Goal: Task Accomplishment & Management: Use online tool/utility

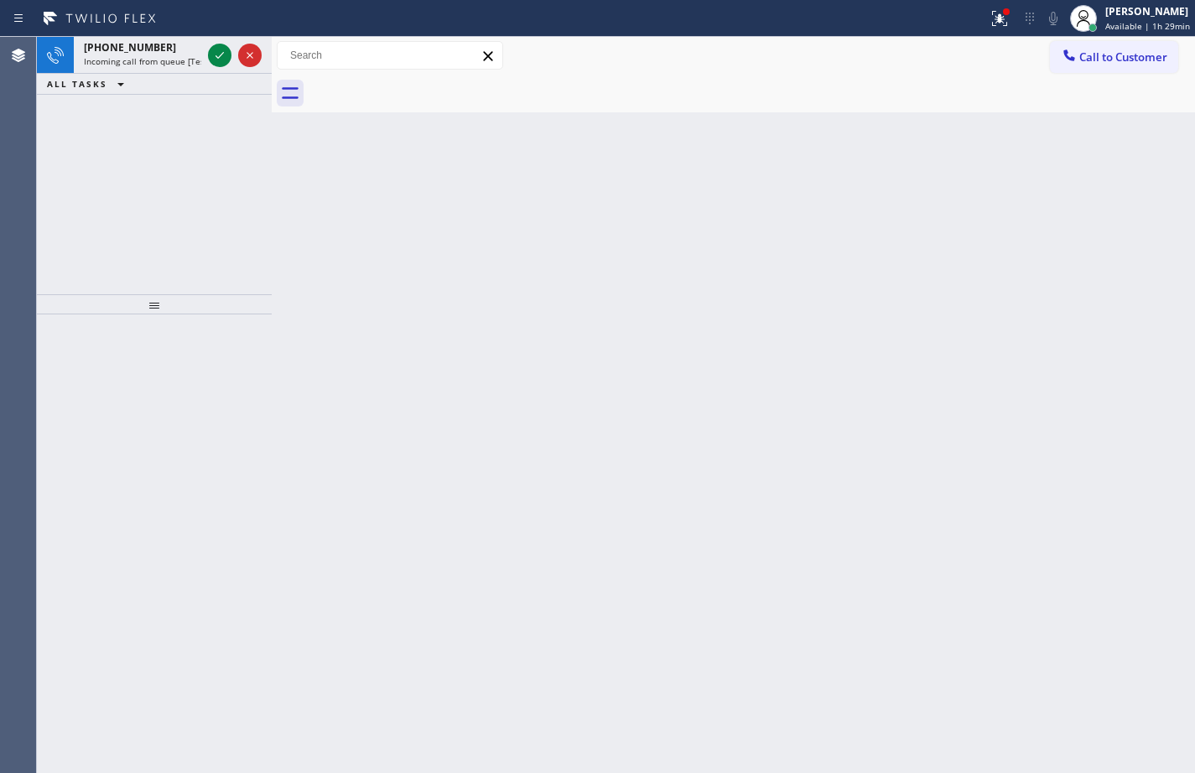
drag, startPoint x: 142, startPoint y: 51, endPoint x: 138, endPoint y: 96, distance: 45.5
click at [142, 51] on span "[PHONE_NUMBER]" at bounding box center [130, 47] width 92 height 14
click at [220, 60] on icon at bounding box center [220, 55] width 20 height 20
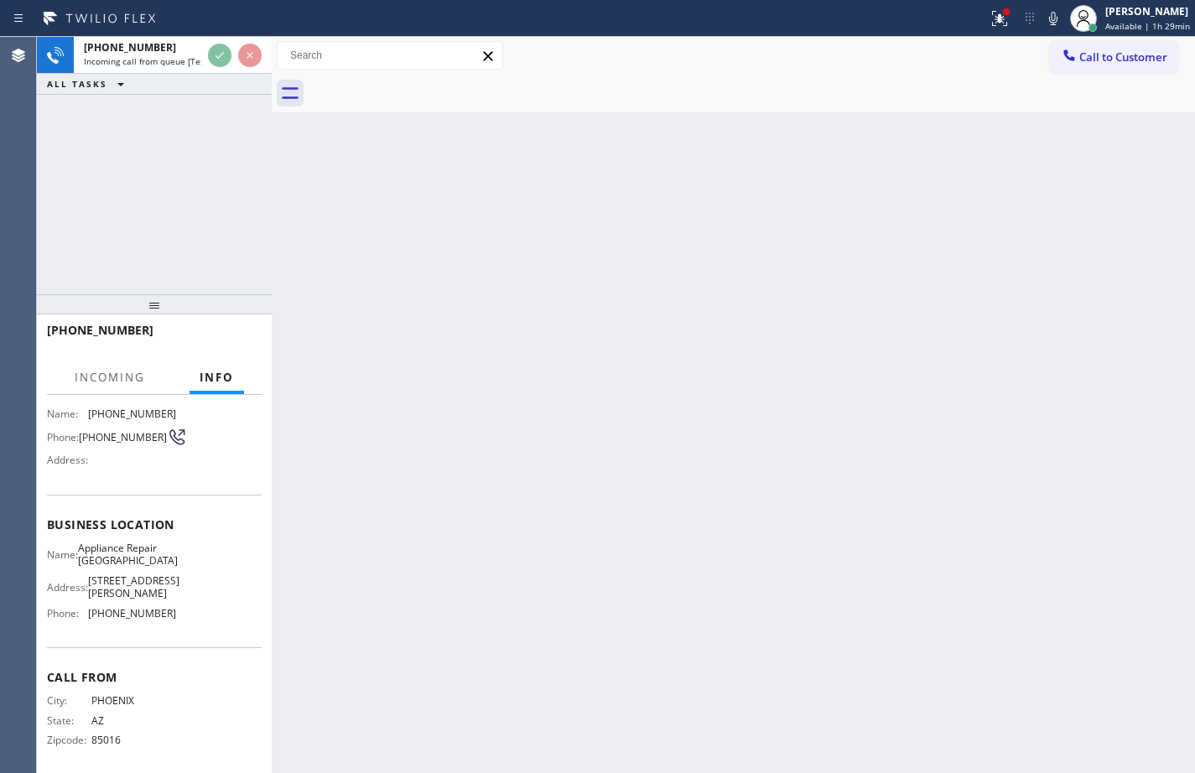
scroll to position [123, 0]
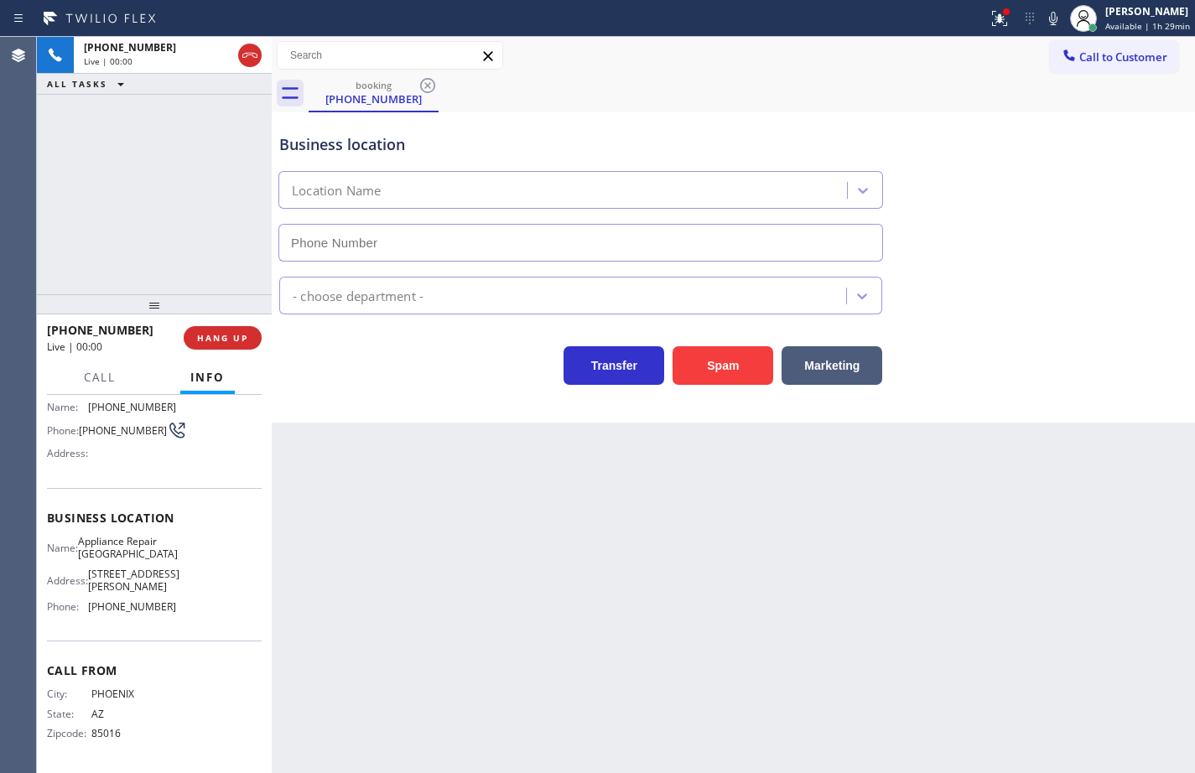
type input "[PHONE_NUMBER]"
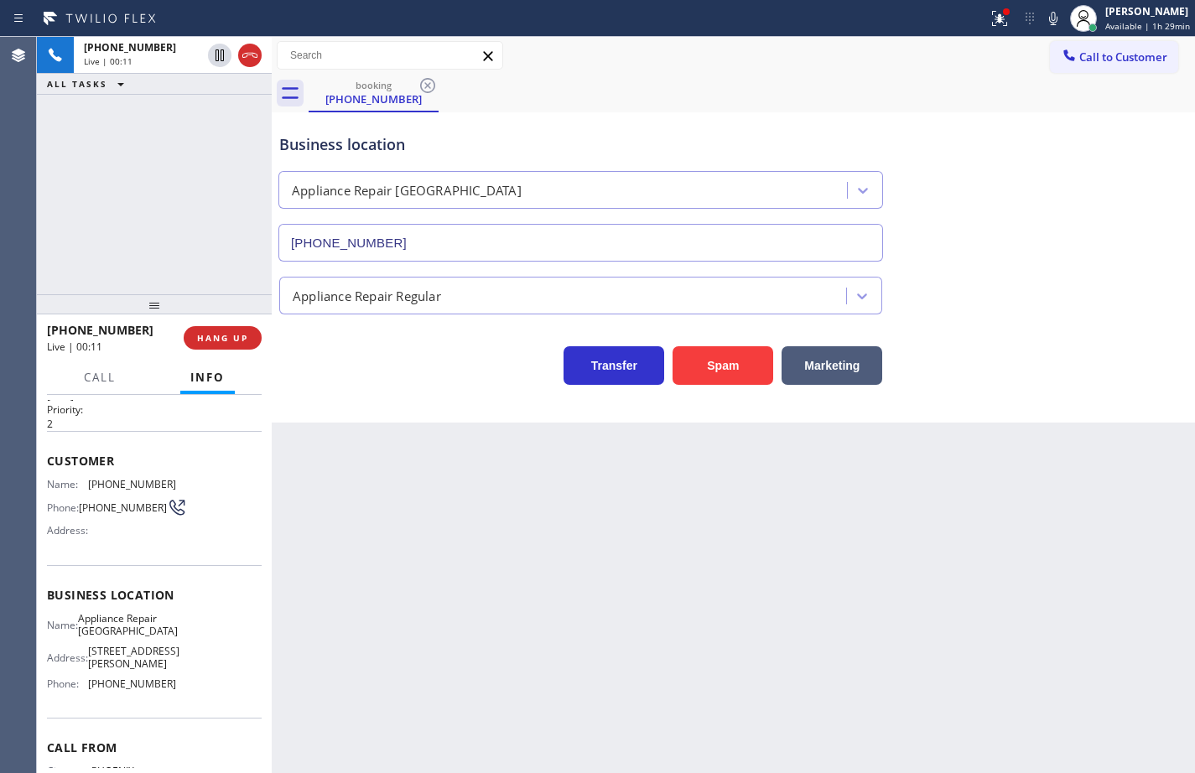
scroll to position [39, 0]
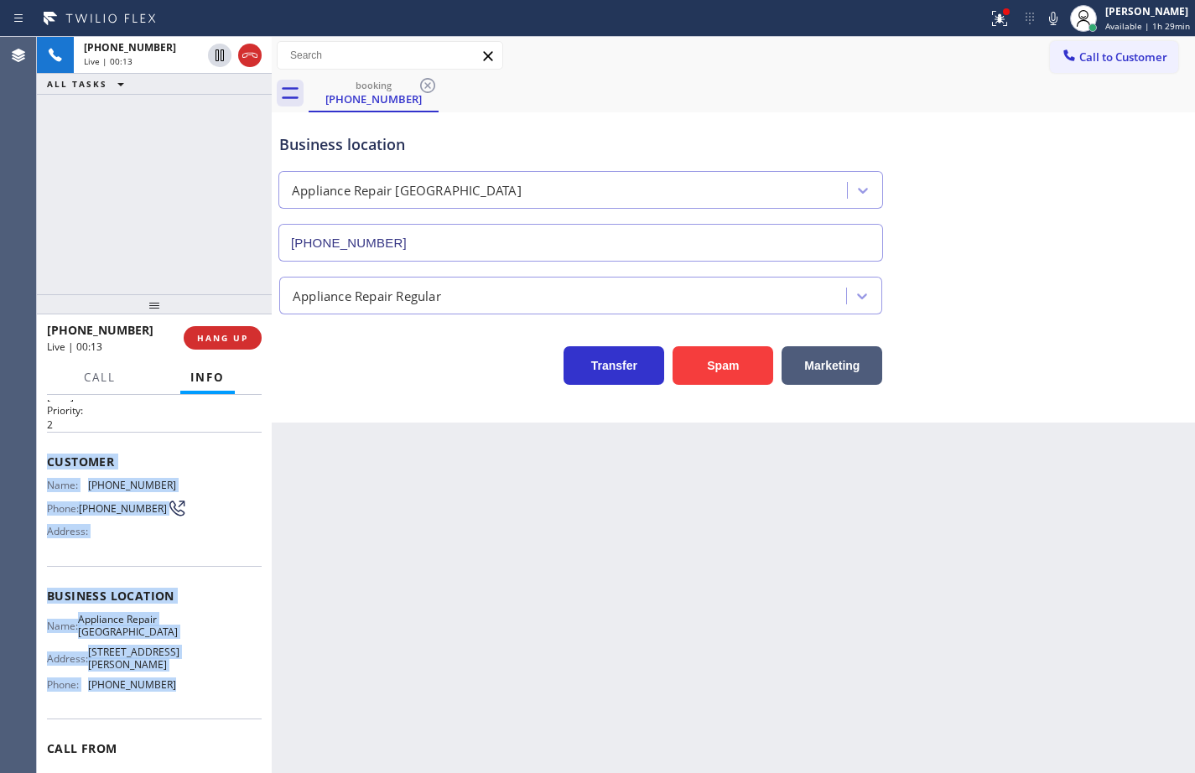
drag, startPoint x: 170, startPoint y: 694, endPoint x: 46, endPoint y: 452, distance: 272.3
click at [46, 452] on div "Context Queue: [Test] All Priority: 2 Customer Name: [PHONE_NUMBER] Phone: [PHO…" at bounding box center [154, 584] width 235 height 378
copy div "Customer Name: [PHONE_NUMBER] Phone: [PHONE_NUMBER] Address: Business location …"
click at [1046, 22] on icon at bounding box center [1053, 18] width 20 height 20
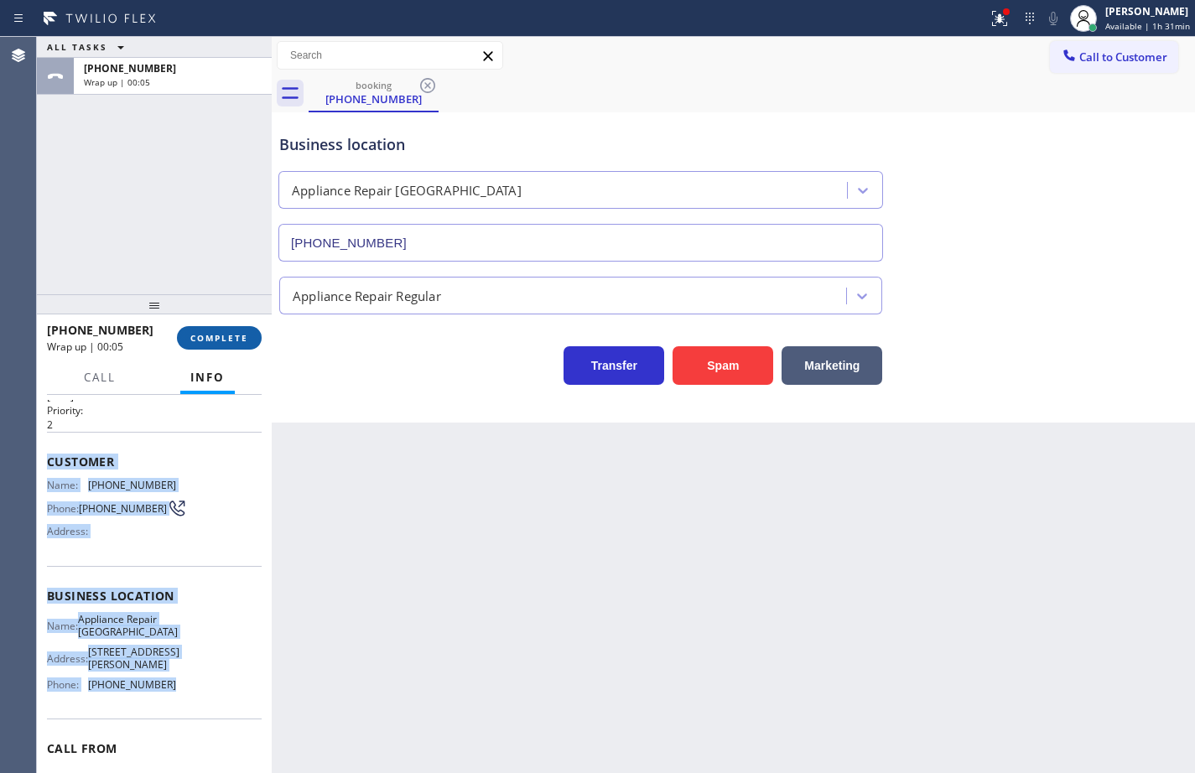
click at [224, 335] on span "COMPLETE" at bounding box center [219, 338] width 58 height 12
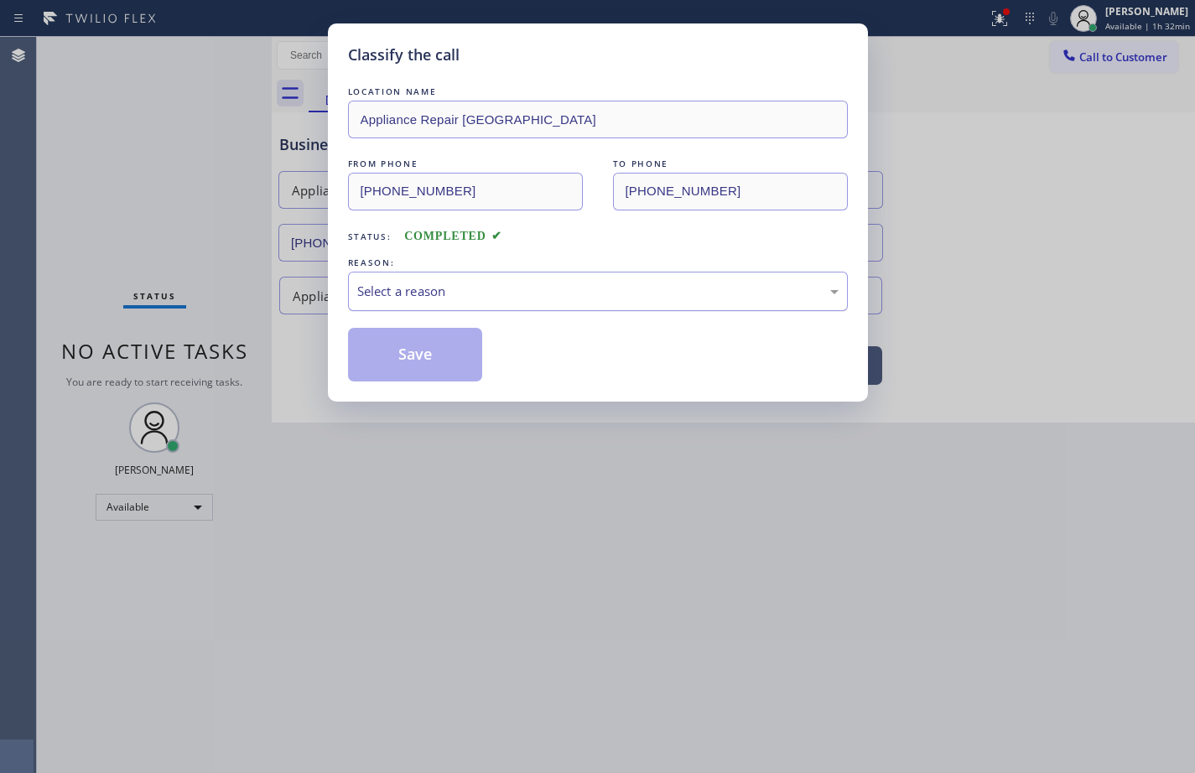
click at [659, 278] on div "Select a reason" at bounding box center [598, 291] width 500 height 39
click at [439, 353] on button "Save" at bounding box center [415, 355] width 135 height 54
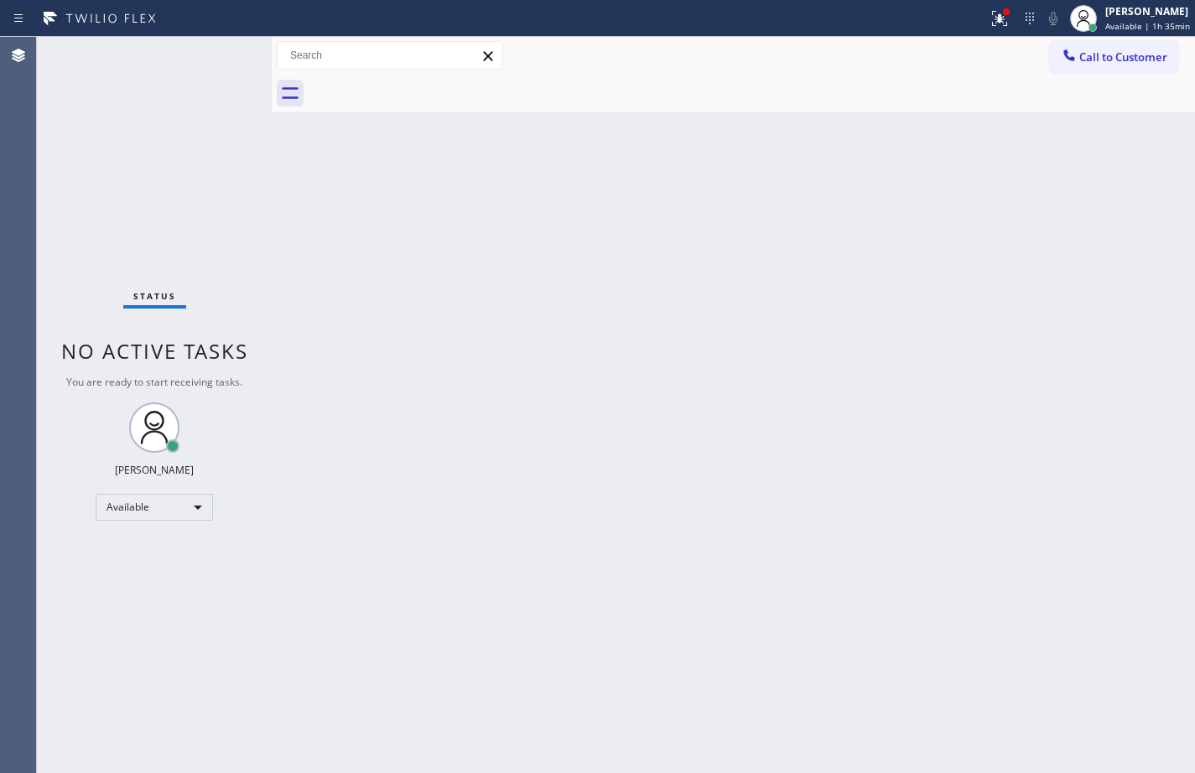
click at [792, 277] on div "Back to Dashboard Change Sender ID Customers Technicians Select a contact Outbo…" at bounding box center [733, 405] width 923 height 736
drag, startPoint x: 249, startPoint y: 34, endPoint x: 148, endPoint y: 39, distance: 100.7
click at [148, 39] on div "[PHONE_NUMBER] Incoming call from queue [Test] All" at bounding box center [139, 55] width 131 height 37
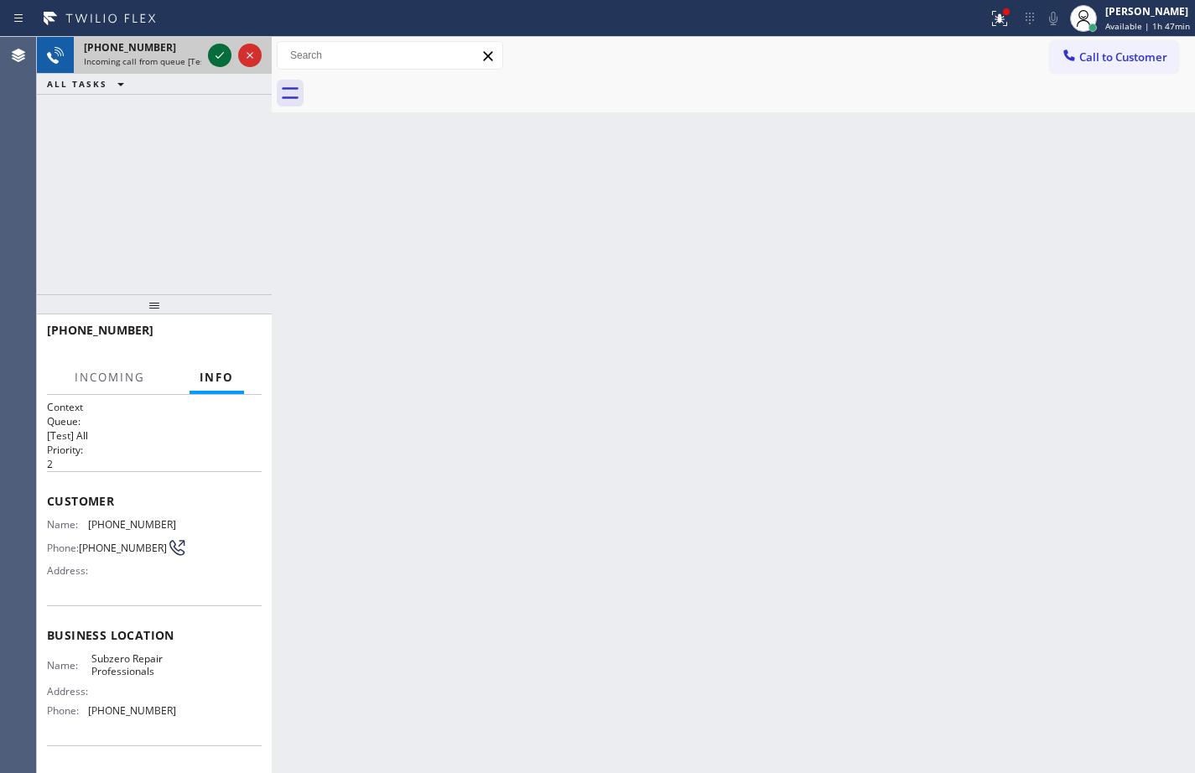
click at [215, 57] on icon at bounding box center [220, 55] width 20 height 20
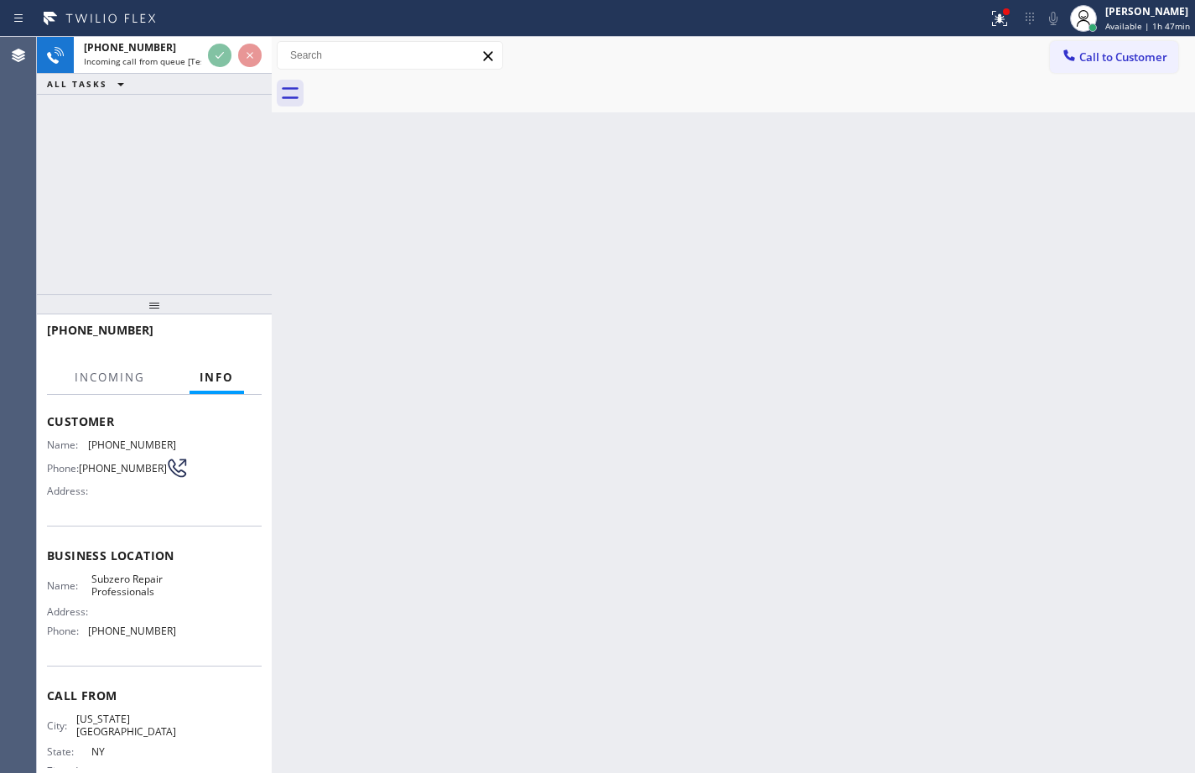
scroll to position [110, 0]
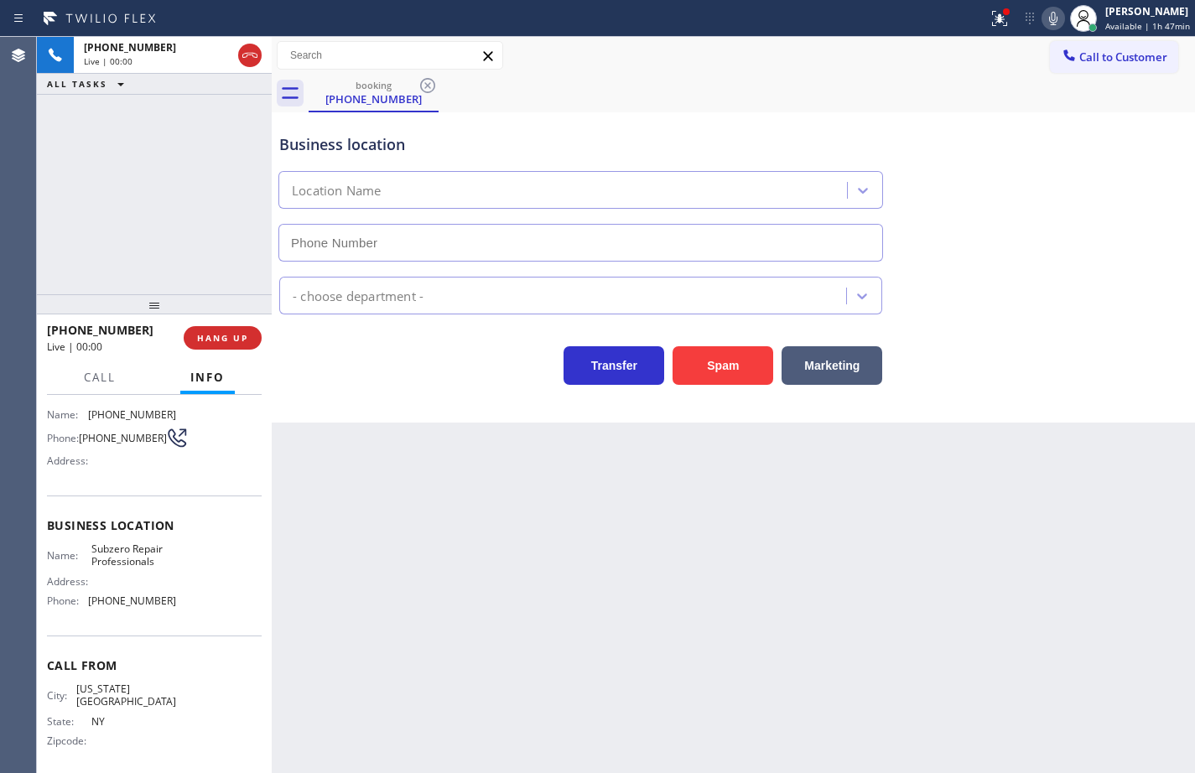
type input "[PHONE_NUMBER]"
click at [132, 559] on span "Subzero Repair Professionals" at bounding box center [133, 556] width 84 height 26
copy span "Subzero Repair Professionals"
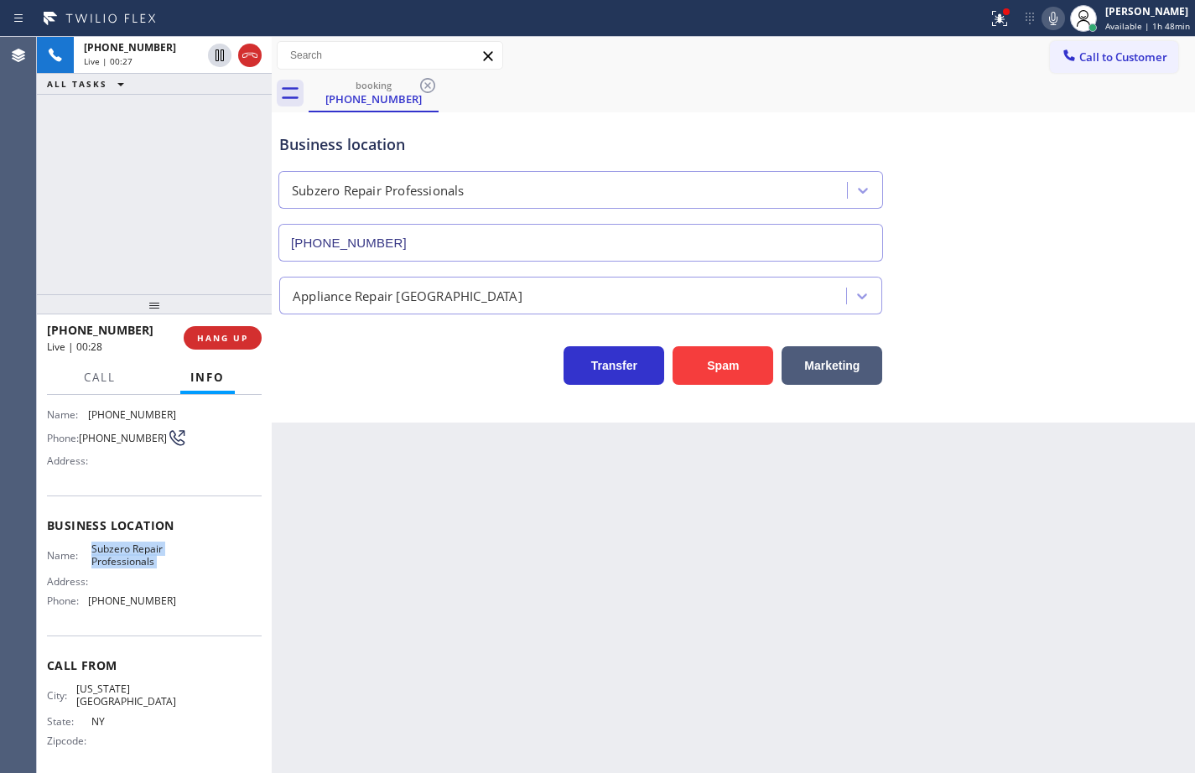
click at [144, 605] on span "[PHONE_NUMBER]" at bounding box center [132, 600] width 88 height 13
copy span "[PHONE_NUMBER]"
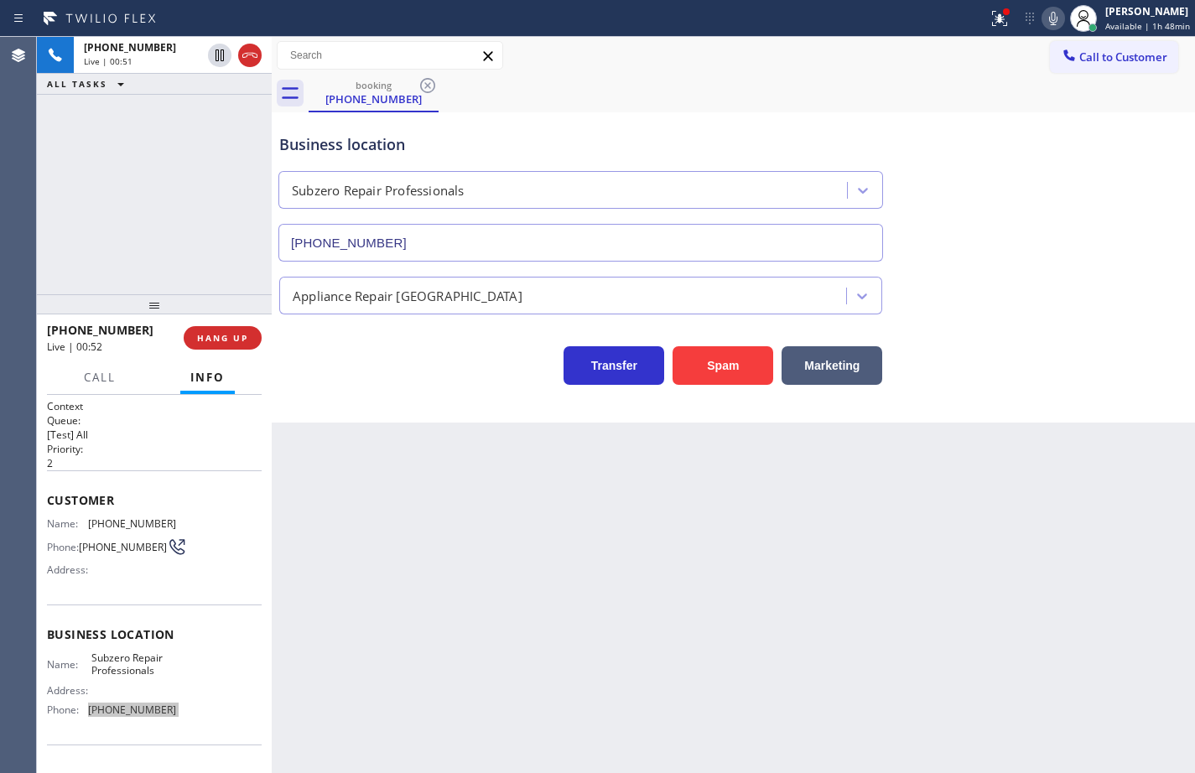
scroll to position [0, 0]
click at [148, 522] on span "[PHONE_NUMBER]" at bounding box center [132, 524] width 88 height 13
copy span "[PHONE_NUMBER]"
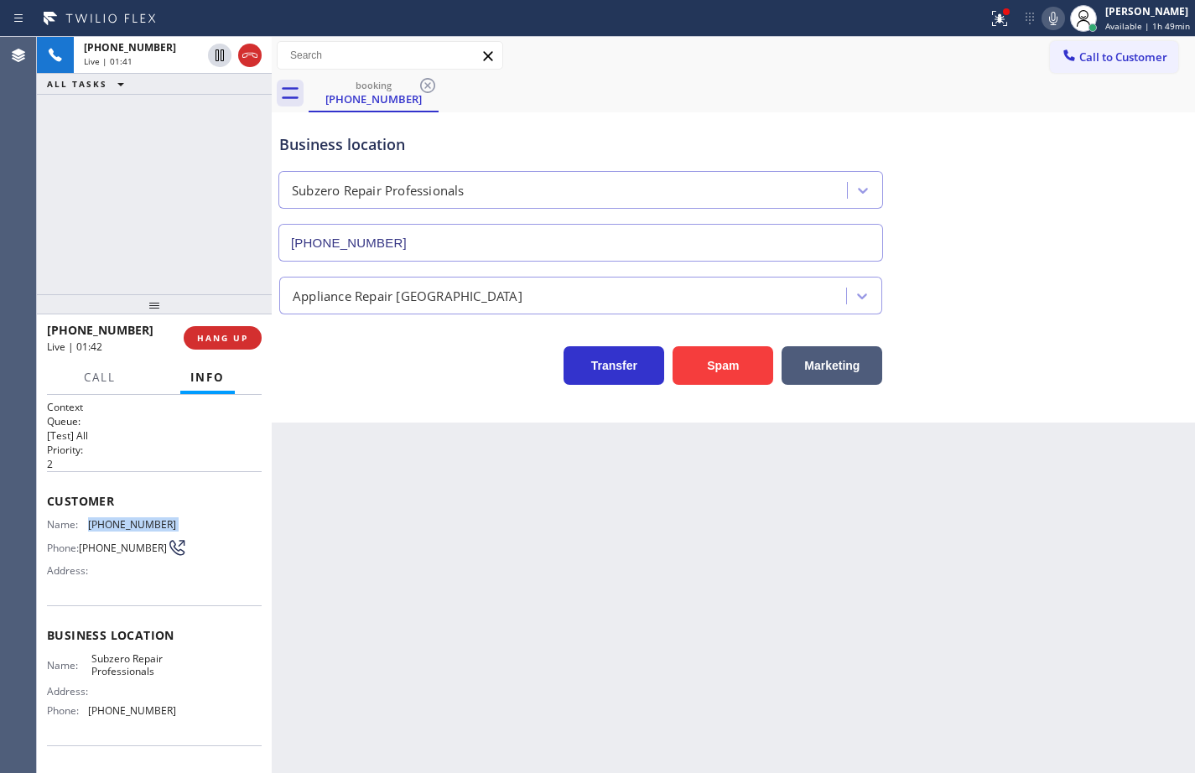
click at [1045, 14] on icon at bounding box center [1053, 18] width 20 height 20
click at [1049, 19] on icon at bounding box center [1053, 18] width 8 height 13
click at [242, 334] on span "HANG UP" at bounding box center [222, 338] width 51 height 12
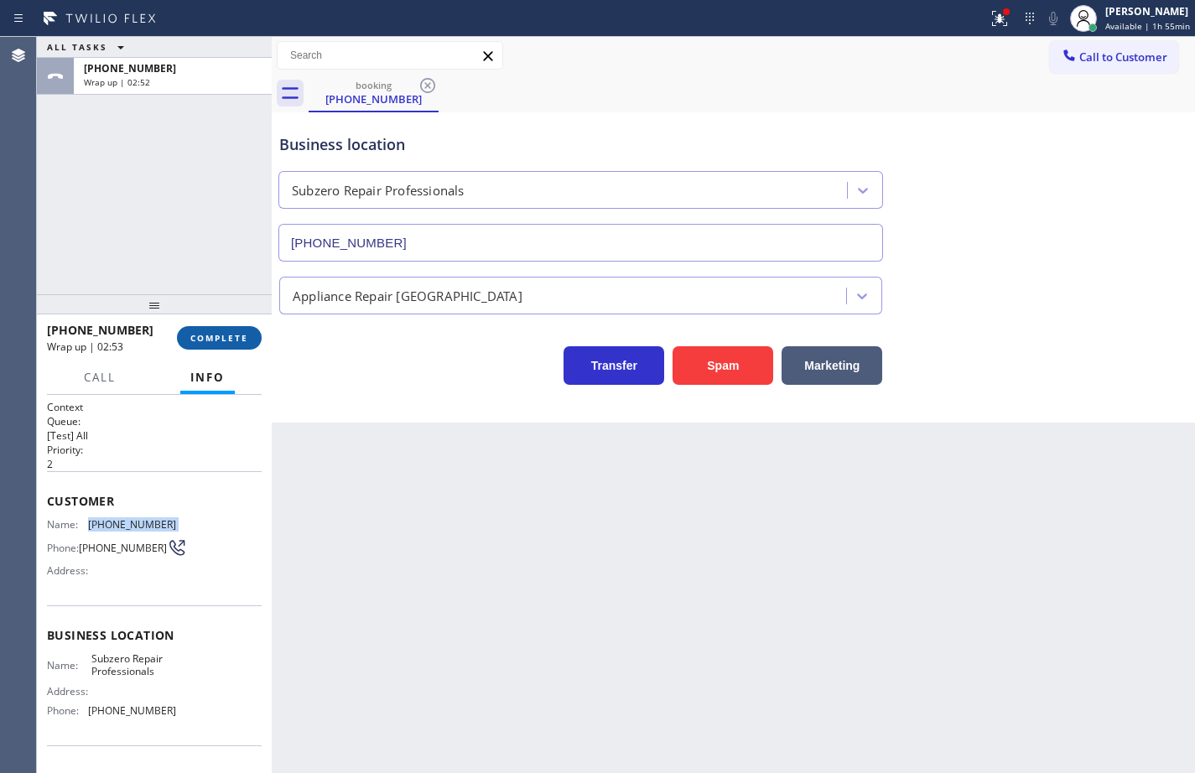
click at [246, 338] on span "COMPLETE" at bounding box center [219, 338] width 58 height 12
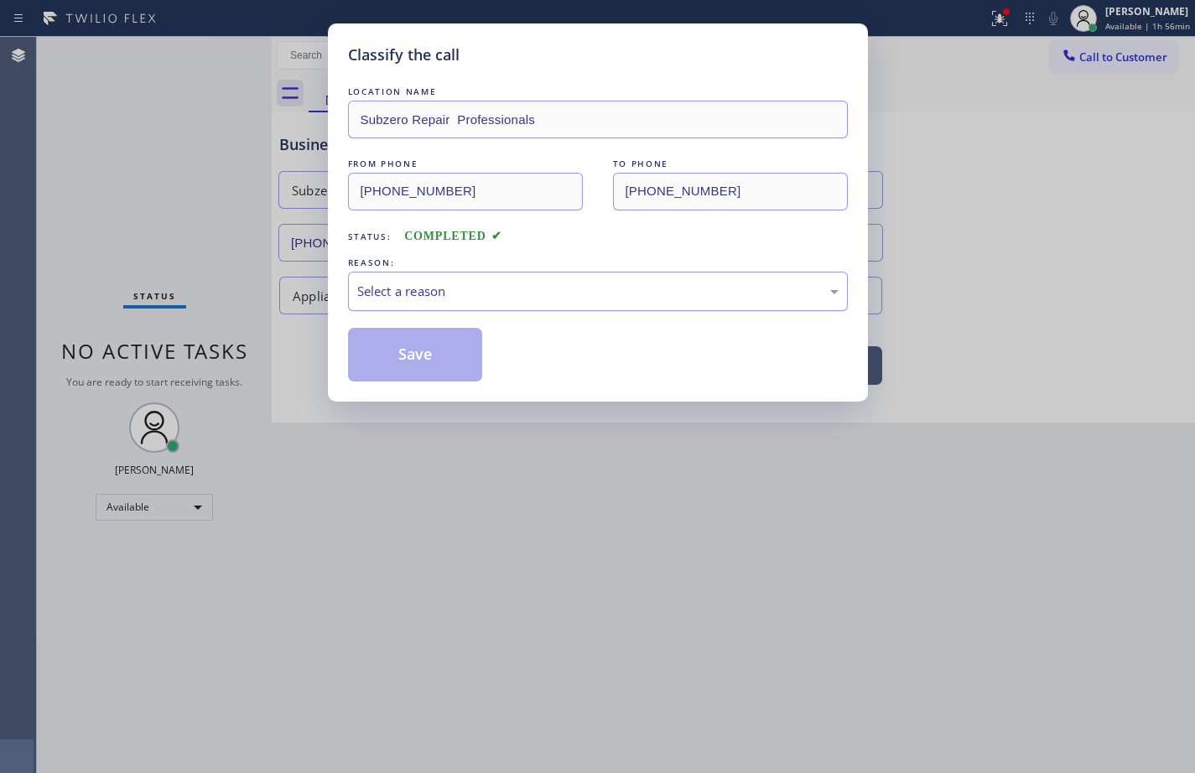
click at [408, 293] on div "Select a reason" at bounding box center [597, 291] width 481 height 19
click at [430, 353] on button "Save" at bounding box center [415, 355] width 135 height 54
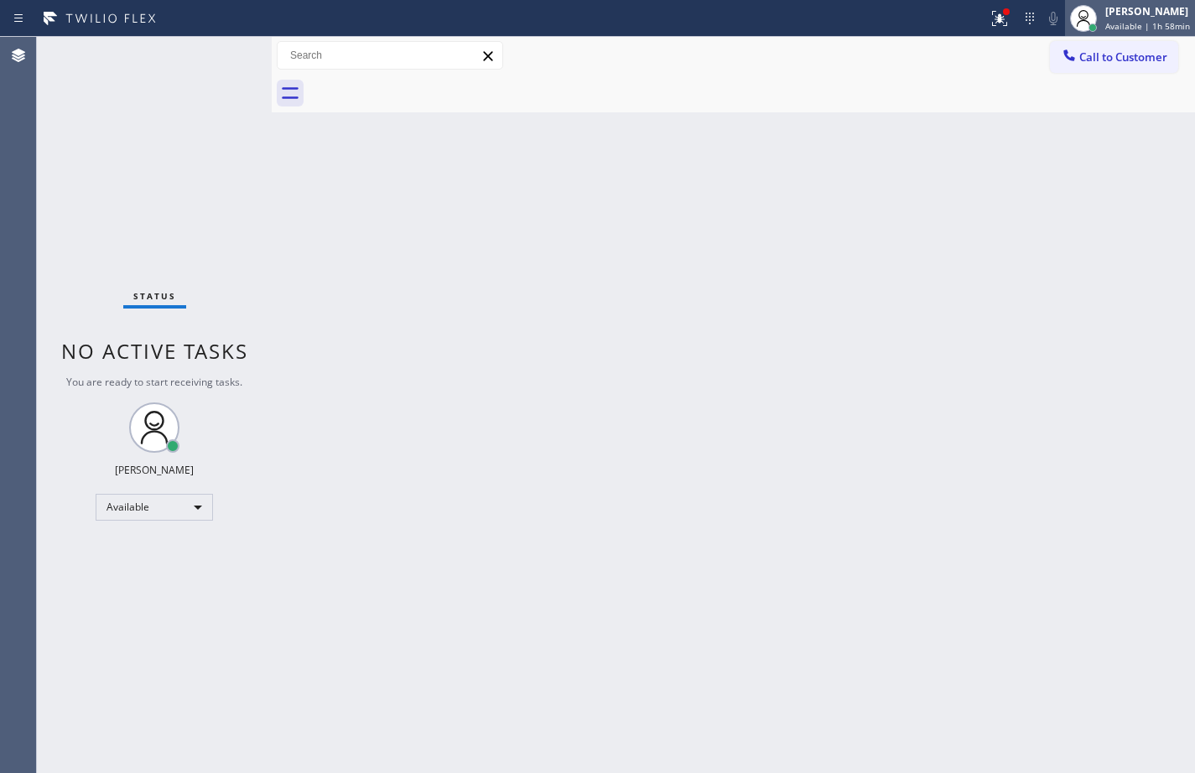
click at [1176, 31] on div "Available | 1h 58min" at bounding box center [1147, 26] width 85 height 12
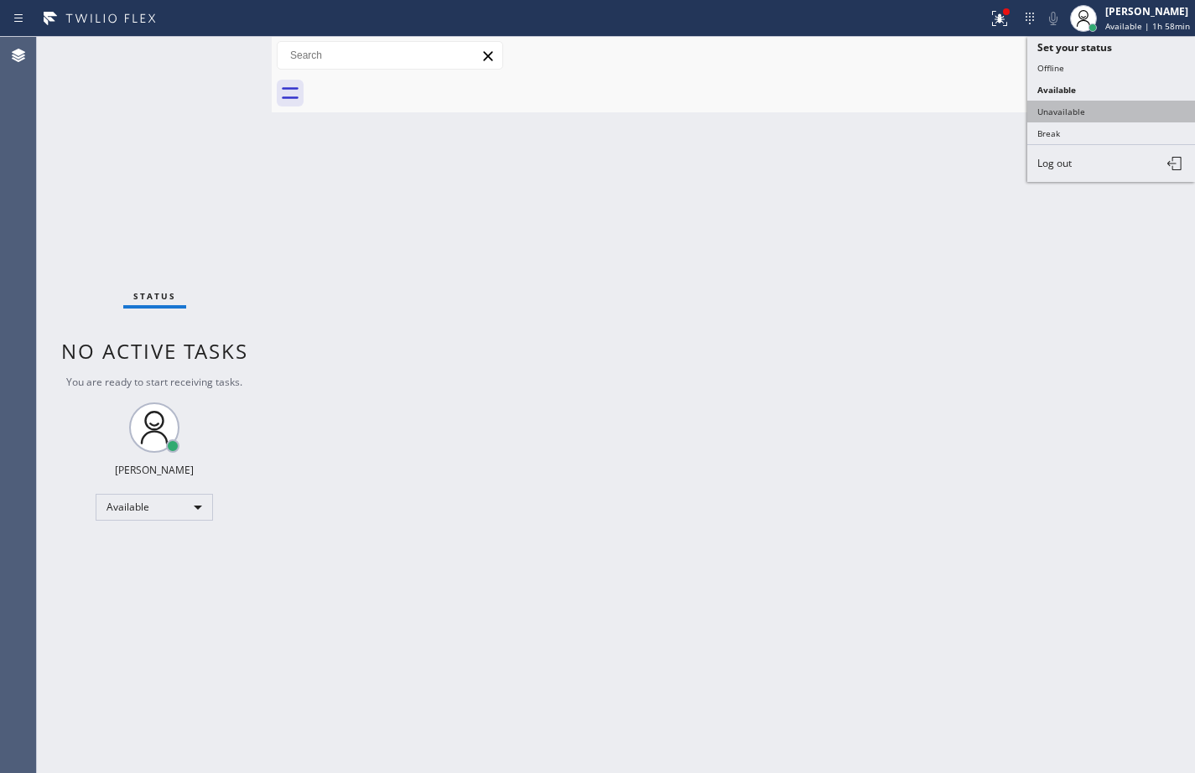
click at [1119, 115] on button "Unavailable" at bounding box center [1111, 112] width 168 height 22
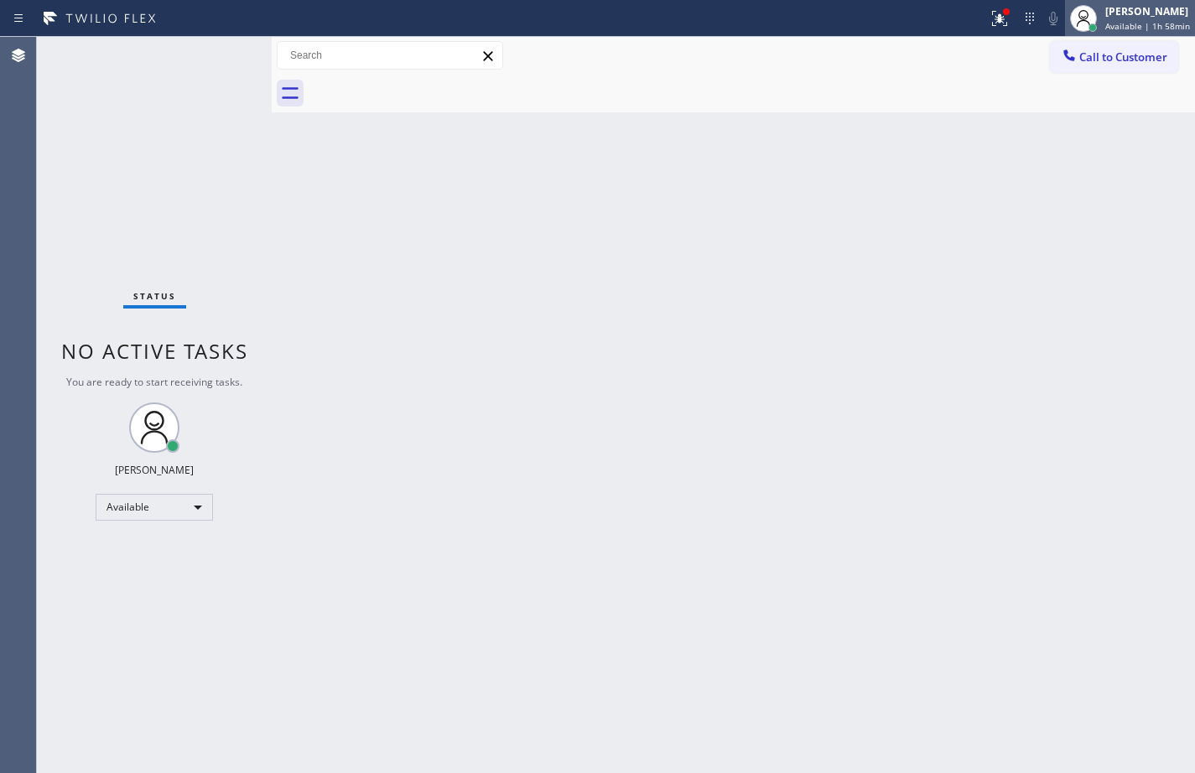
click at [1131, 29] on span "Available | 1h 58min" at bounding box center [1147, 26] width 85 height 12
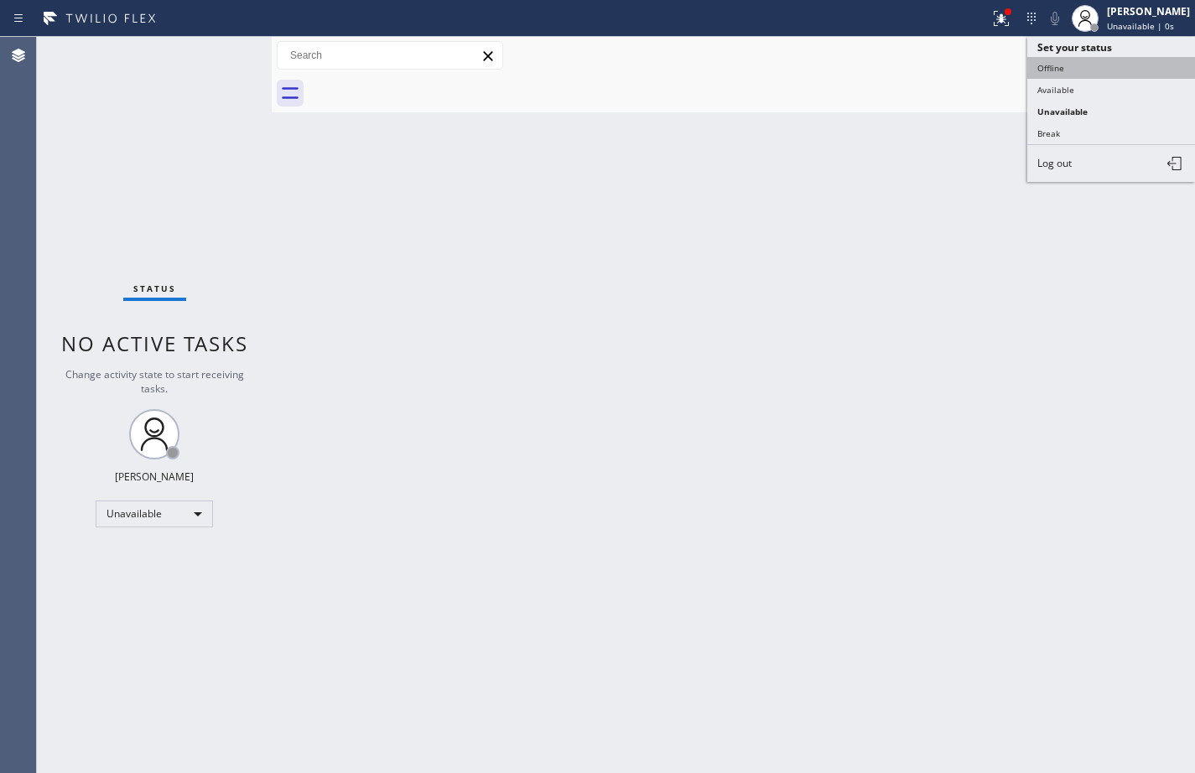
click at [1105, 72] on button "Offline" at bounding box center [1111, 68] width 168 height 22
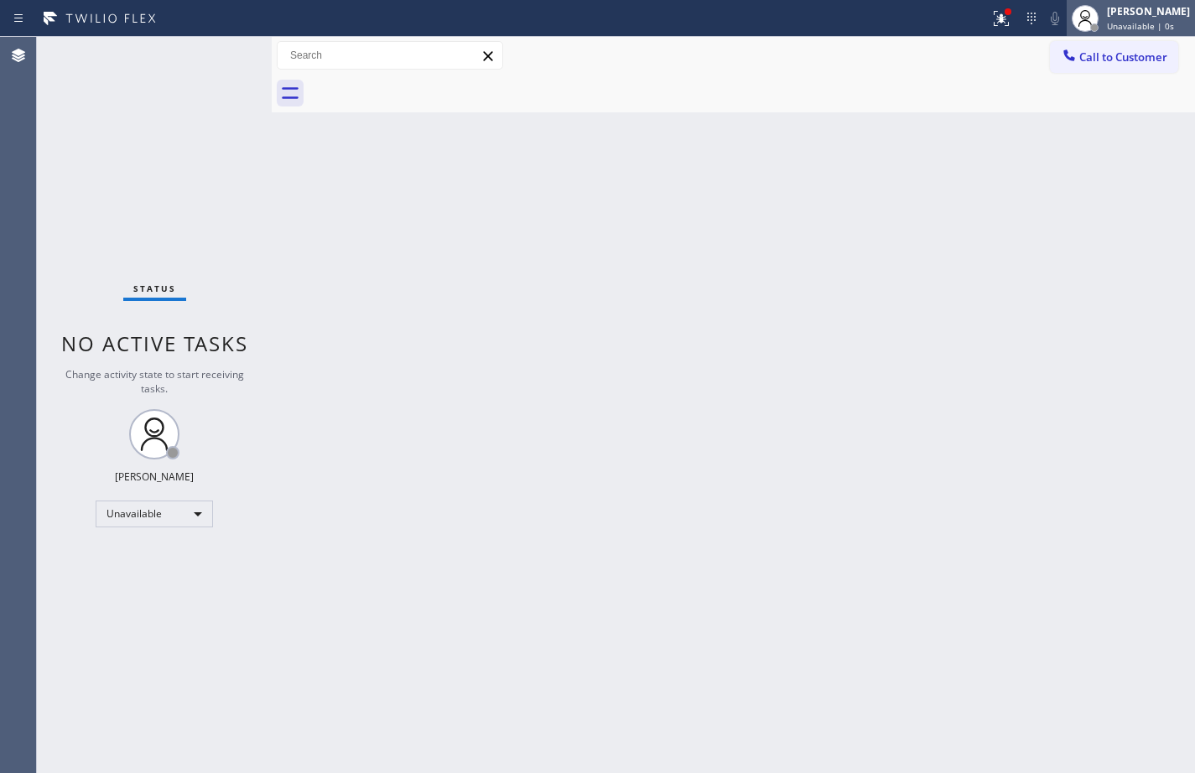
click at [1141, 22] on span "Unavailable | 0s" at bounding box center [1140, 26] width 67 height 12
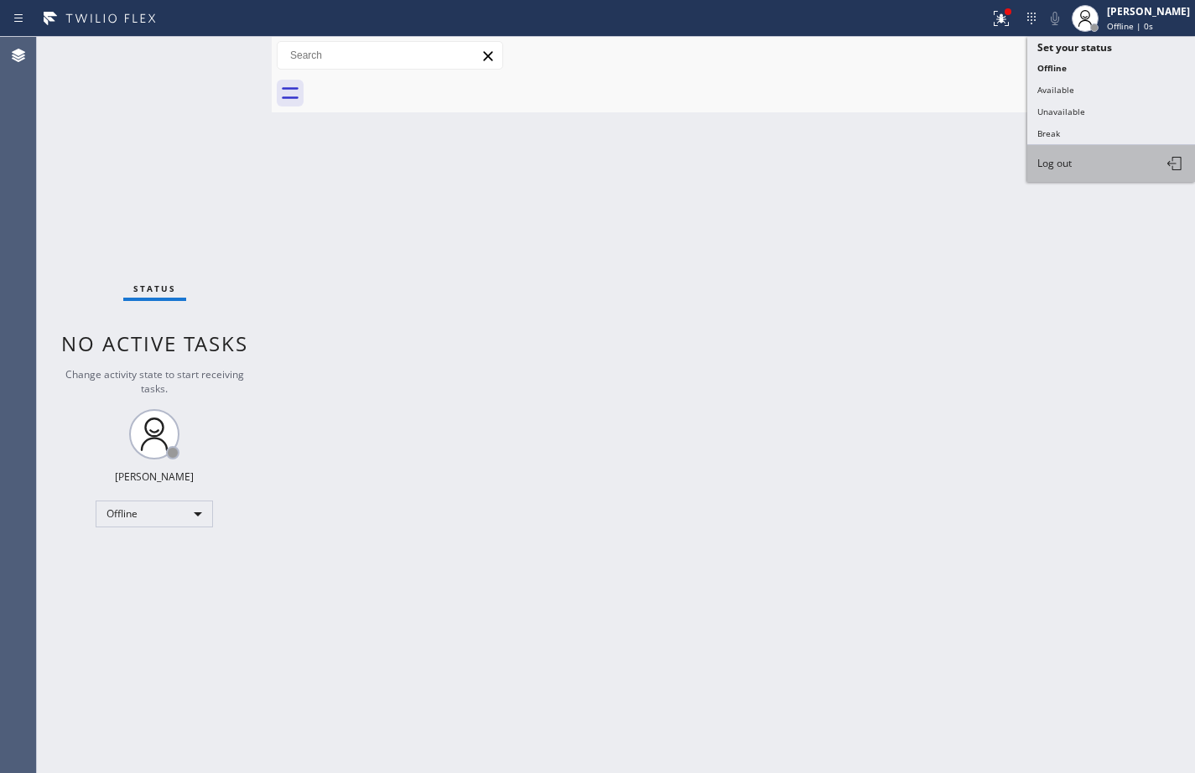
click at [1098, 158] on button "Log out" at bounding box center [1111, 163] width 168 height 37
